Goal: Information Seeking & Learning: Learn about a topic

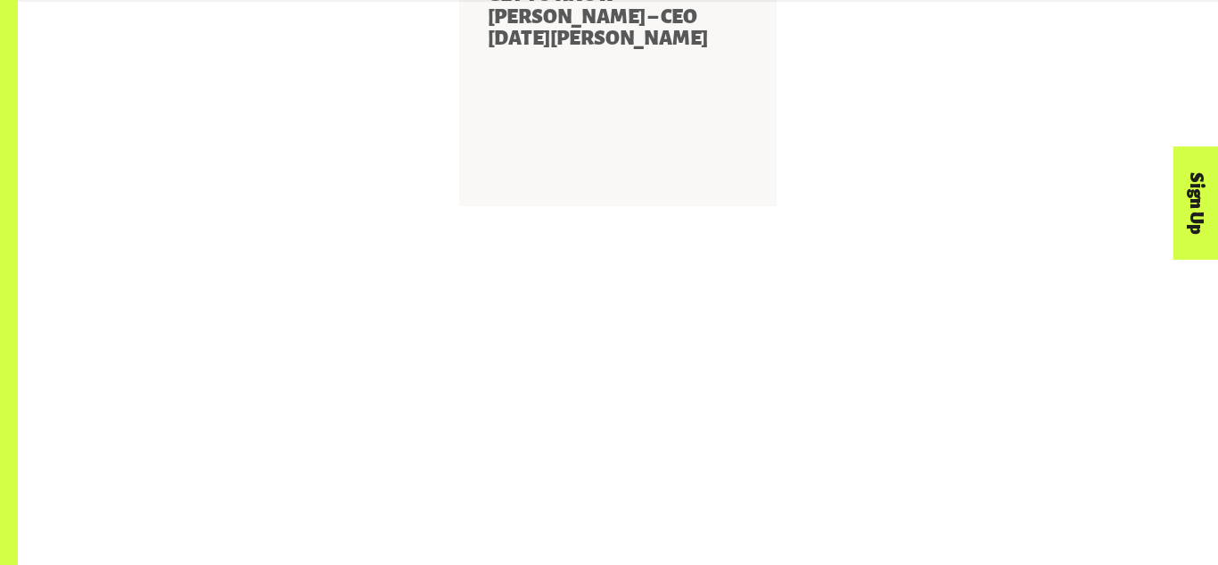
scroll to position [2148, 0]
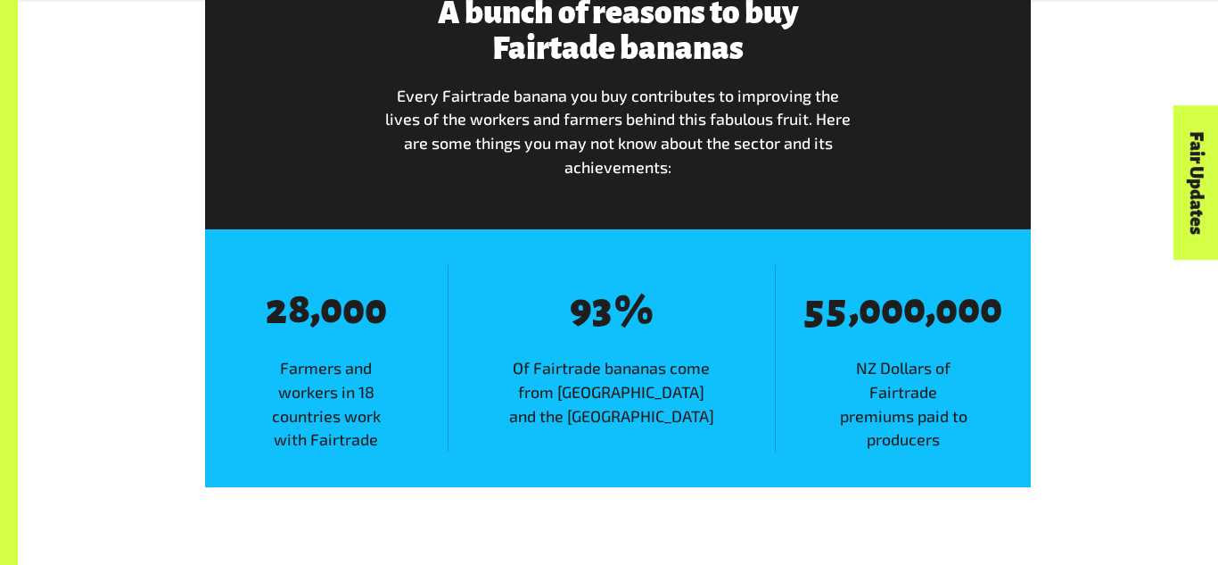
scroll to position [2437, 0]
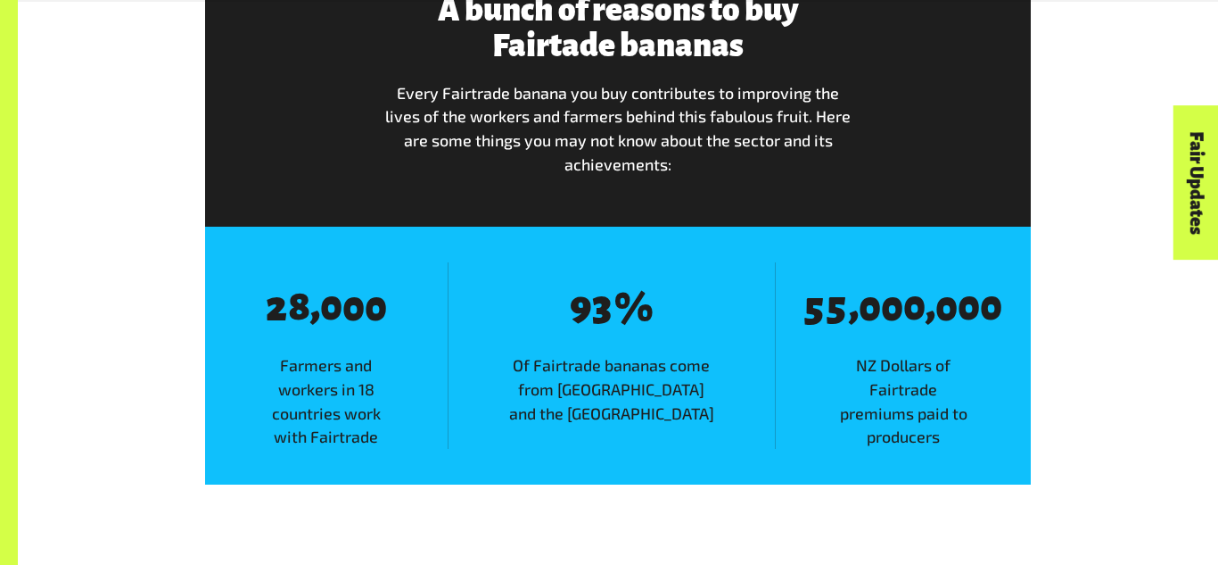
click at [433, 213] on div "A bunch of reasons to buy Fairtade bananas Every Fairtrade banana you buy contr…" at bounding box center [618, 91] width 826 height 268
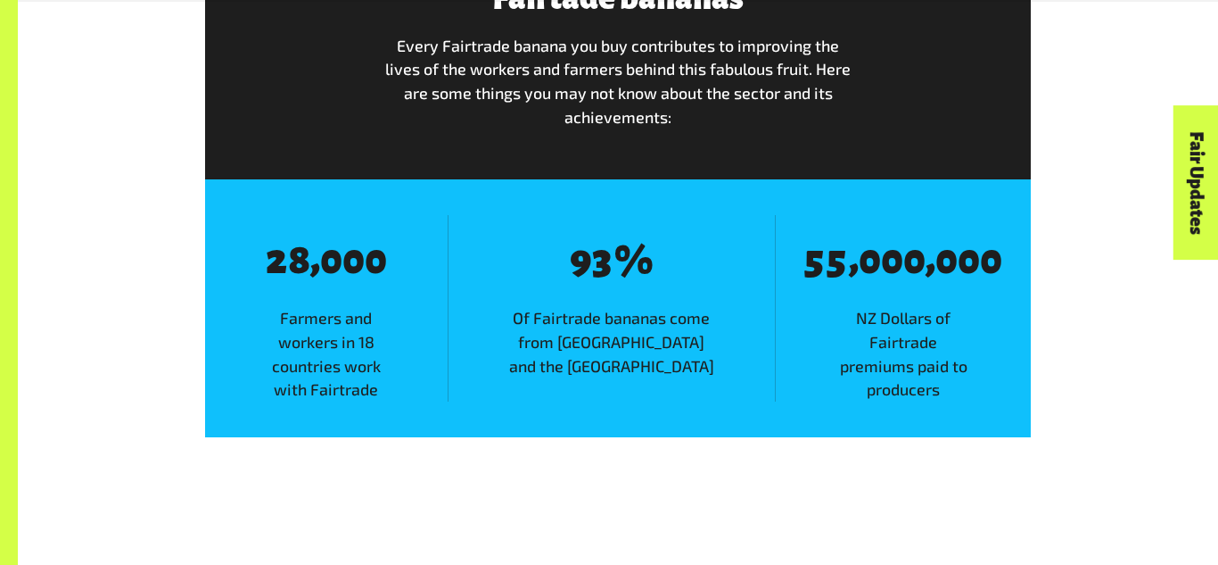
scroll to position [2489, 0]
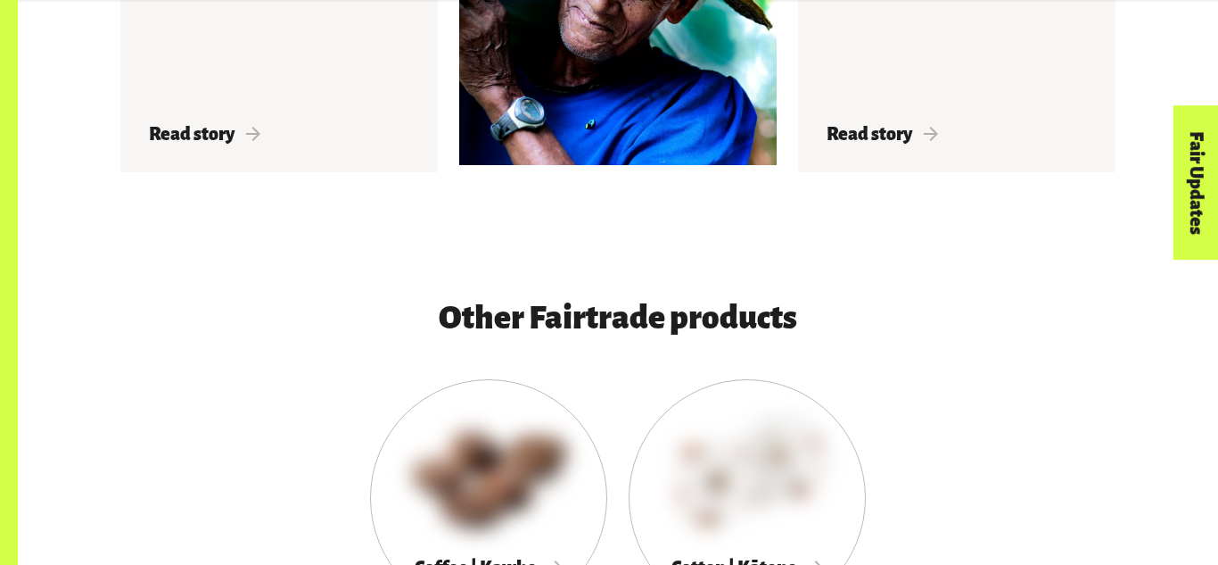
scroll to position [3267, 0]
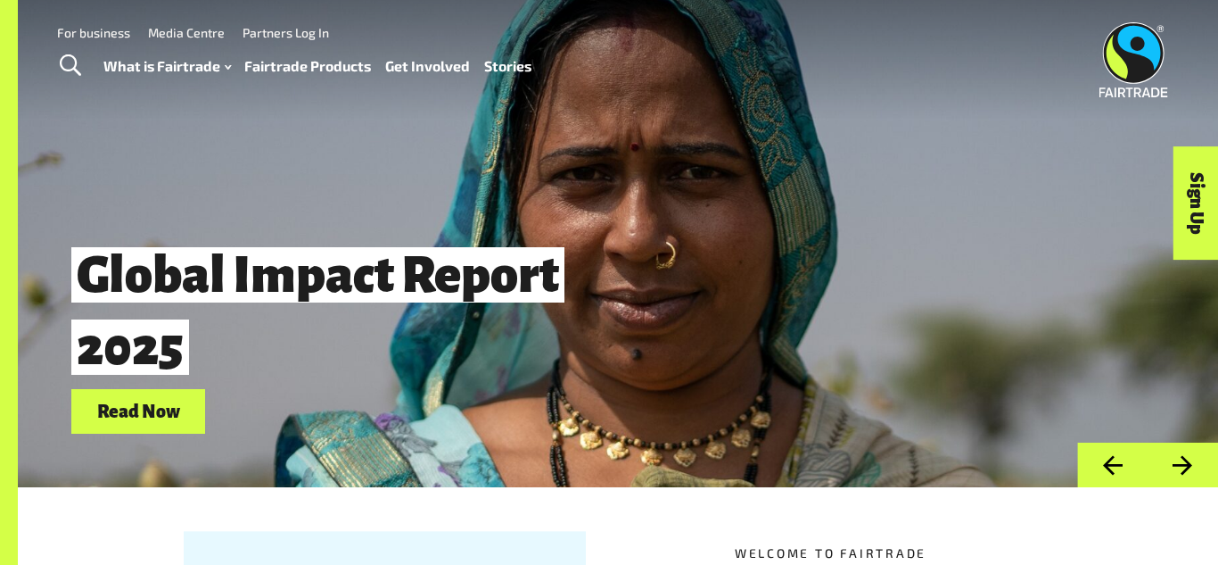
click at [243, 91] on header "Menu For business Media Centre Partners Log In What is Fairtrade How Fairtrade …" at bounding box center [609, 60] width 1218 height 120
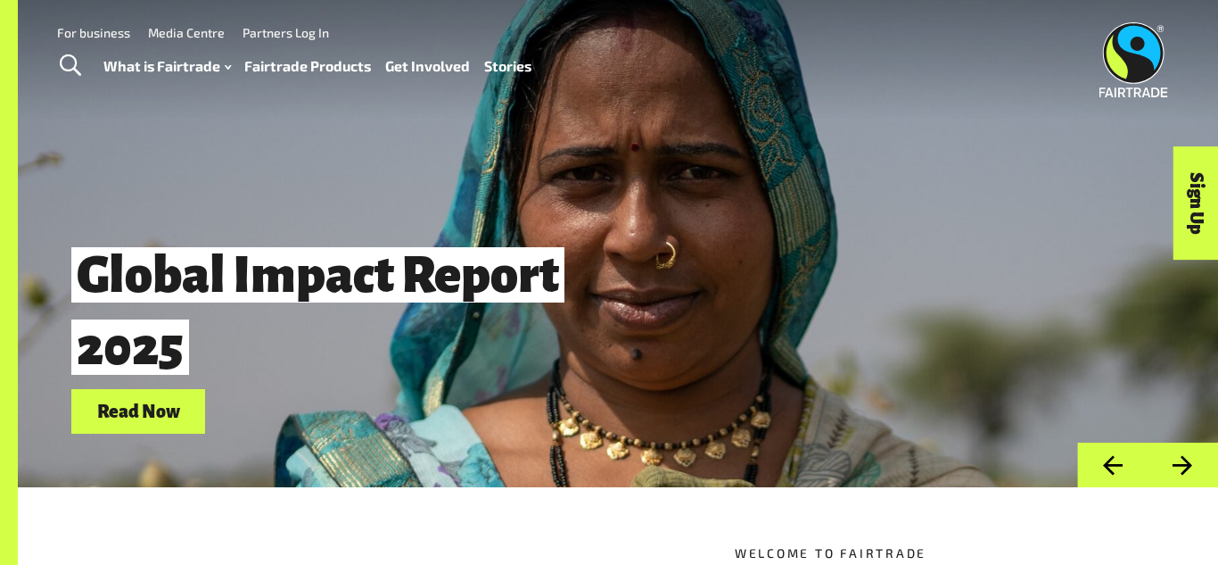
click at [295, 57] on link "Fairtrade Products" at bounding box center [307, 67] width 127 height 26
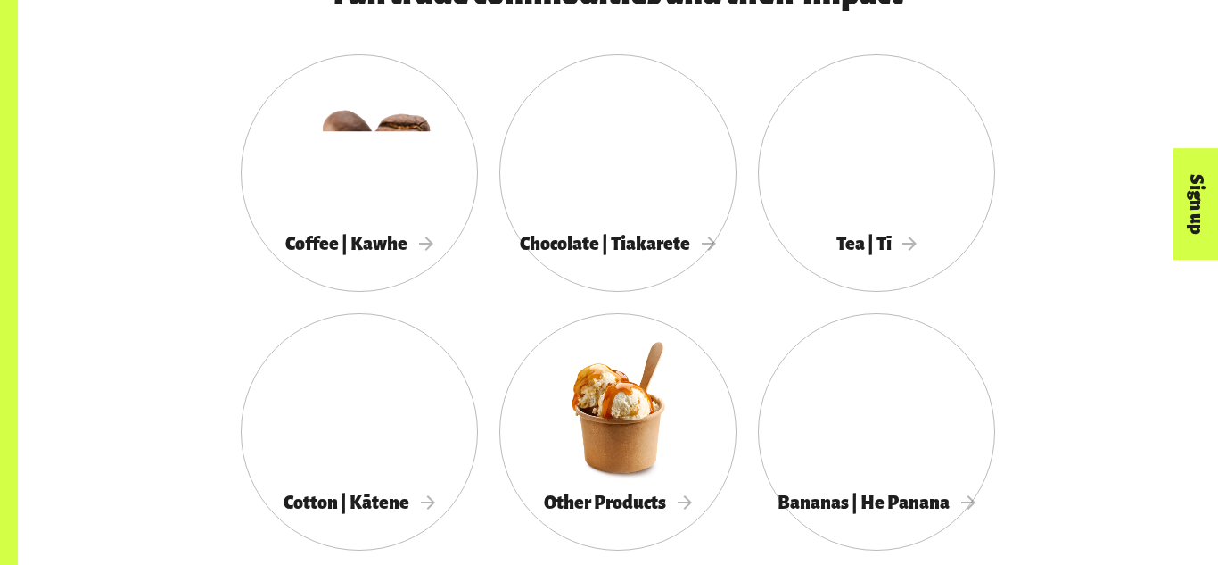
scroll to position [1043, 0]
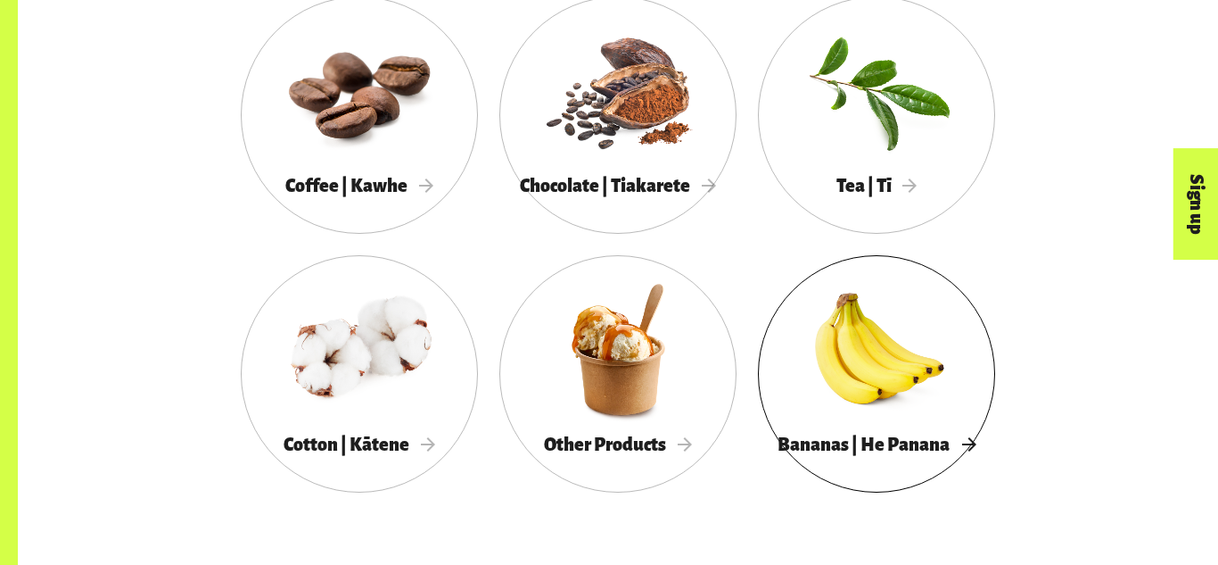
click at [921, 434] on span "Bananas | He Panana" at bounding box center [877, 444] width 198 height 20
